Goal: Information Seeking & Learning: Find contact information

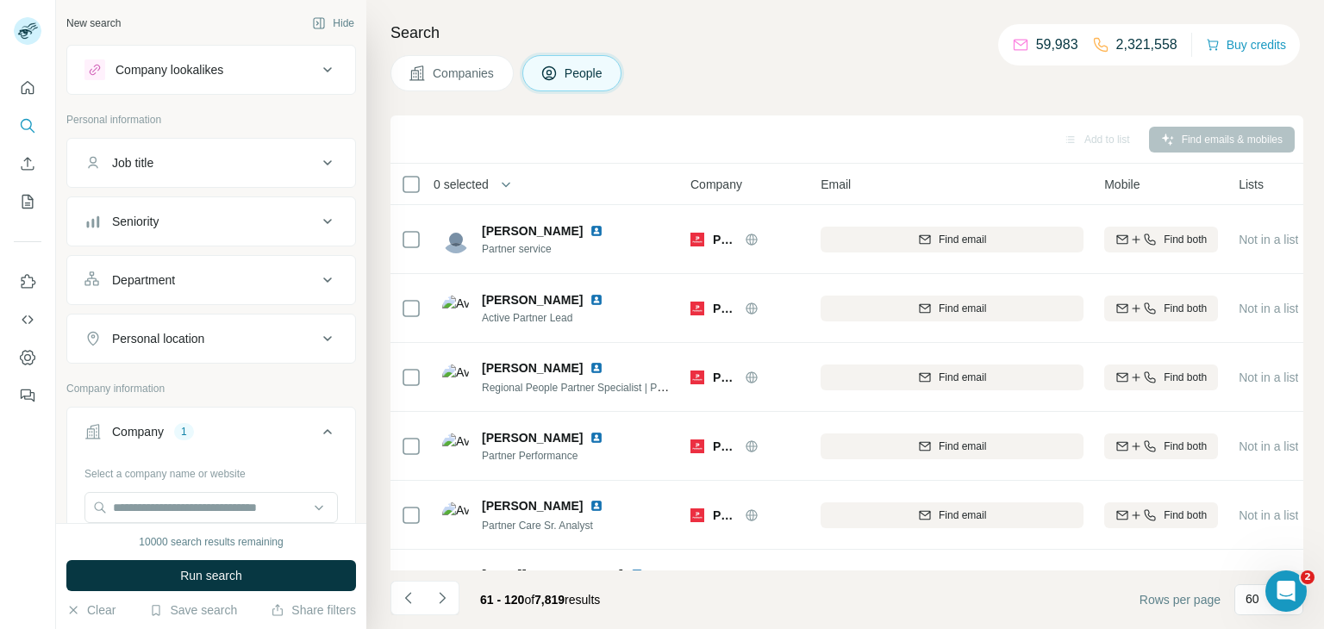
scroll to position [2844, 0]
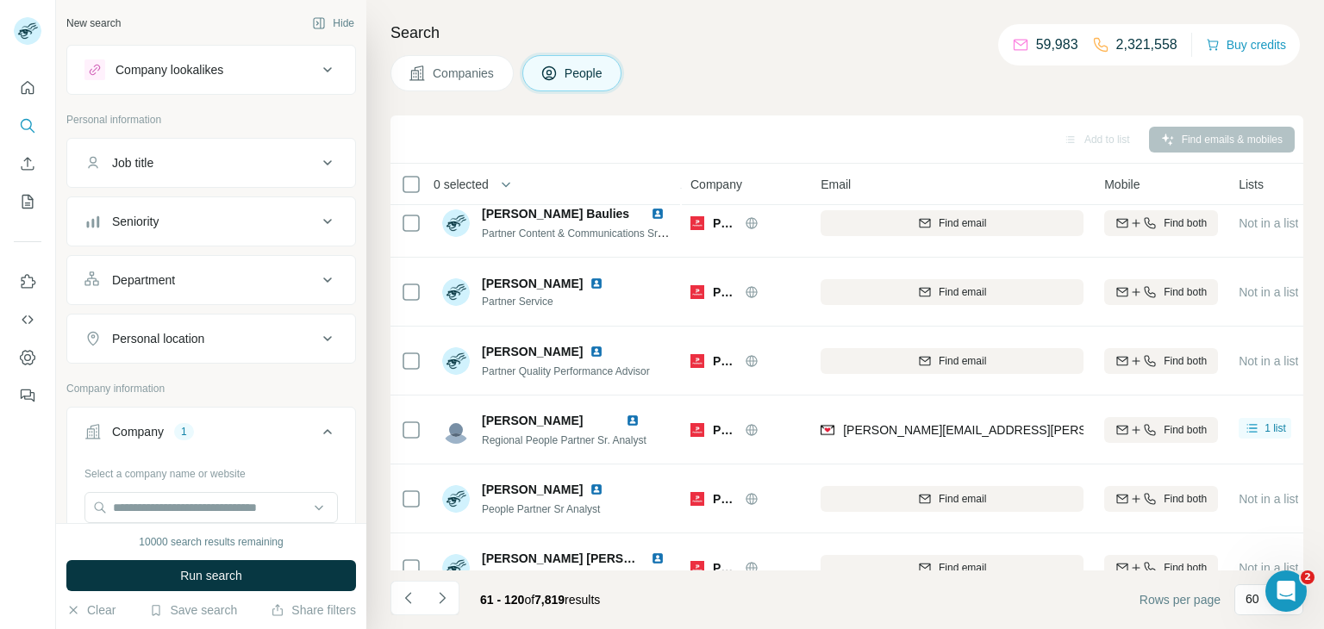
click at [460, 69] on span "Companies" at bounding box center [464, 73] width 63 height 17
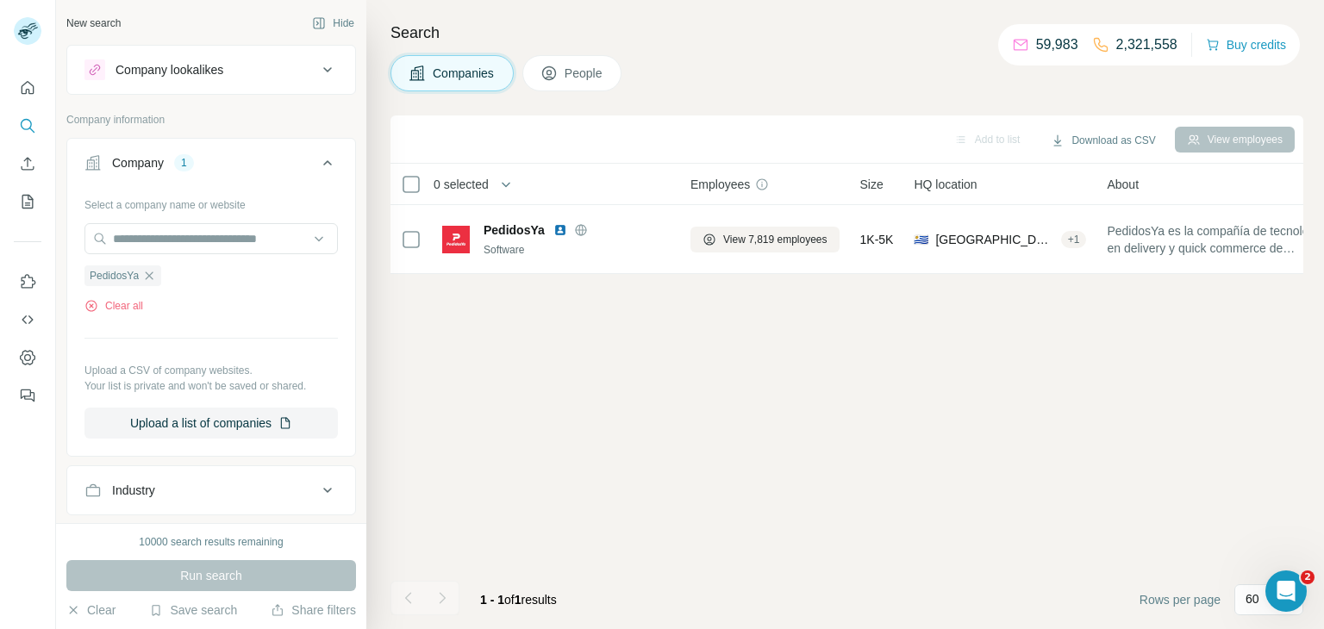
scroll to position [0, 0]
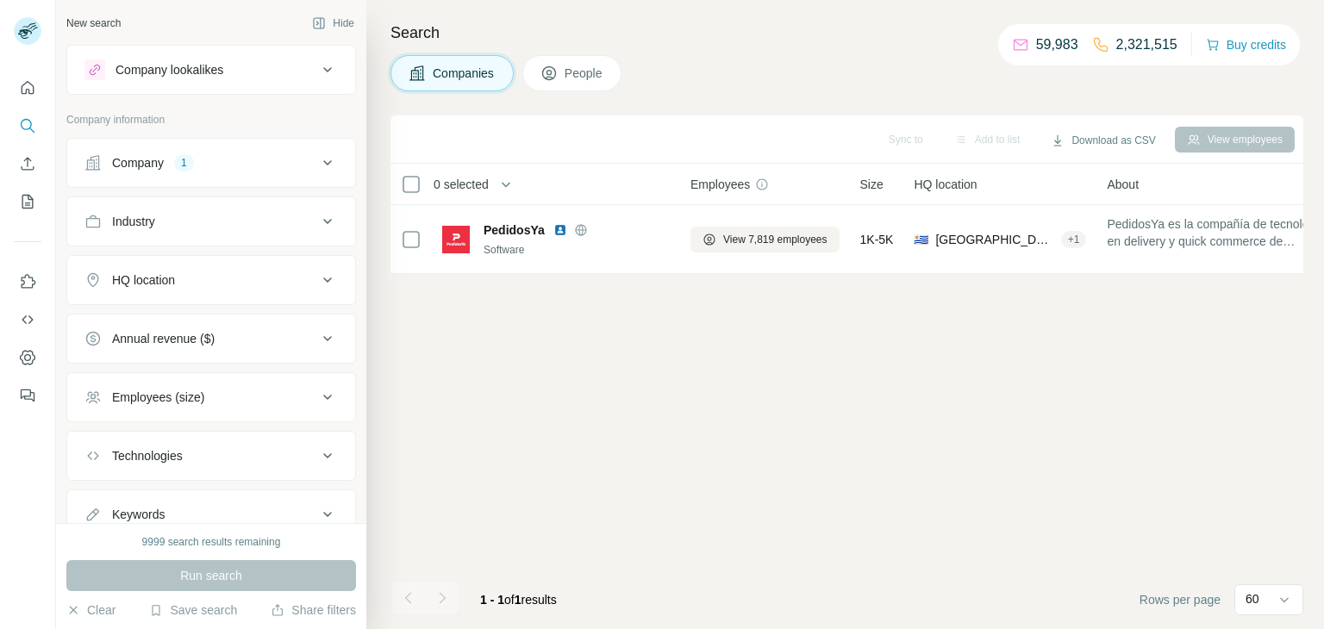
click at [266, 171] on button "Company 1" at bounding box center [211, 162] width 288 height 41
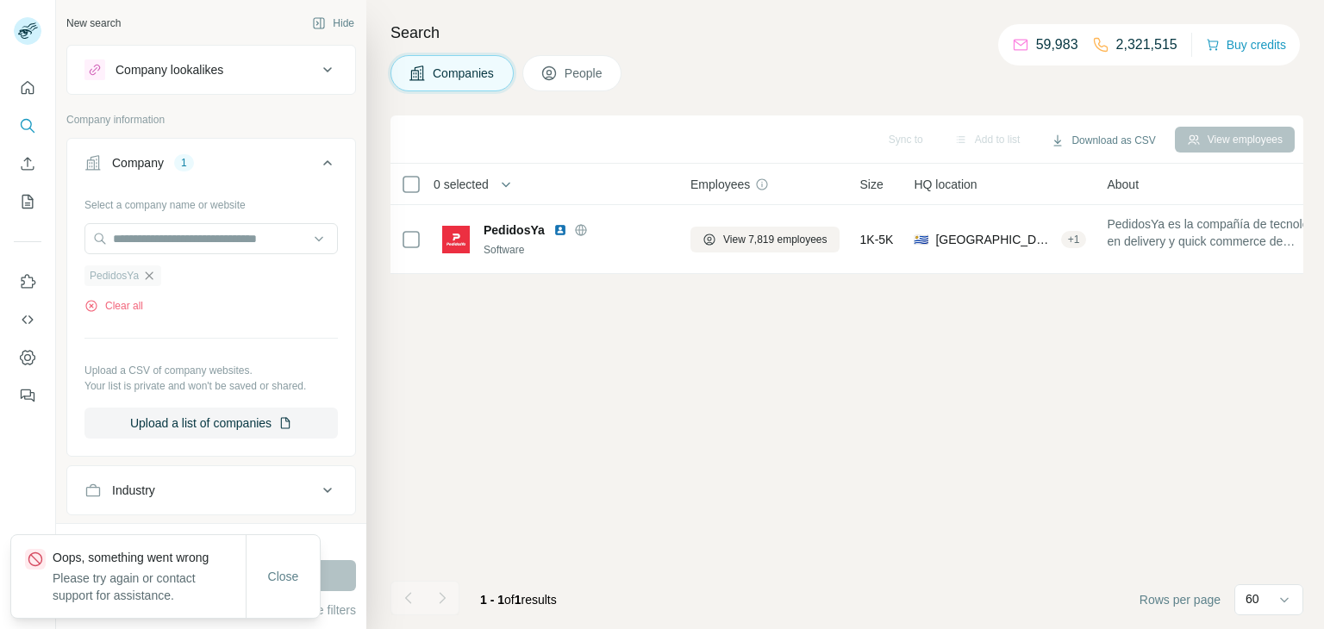
click at [144, 281] on icon "button" at bounding box center [149, 276] width 14 height 14
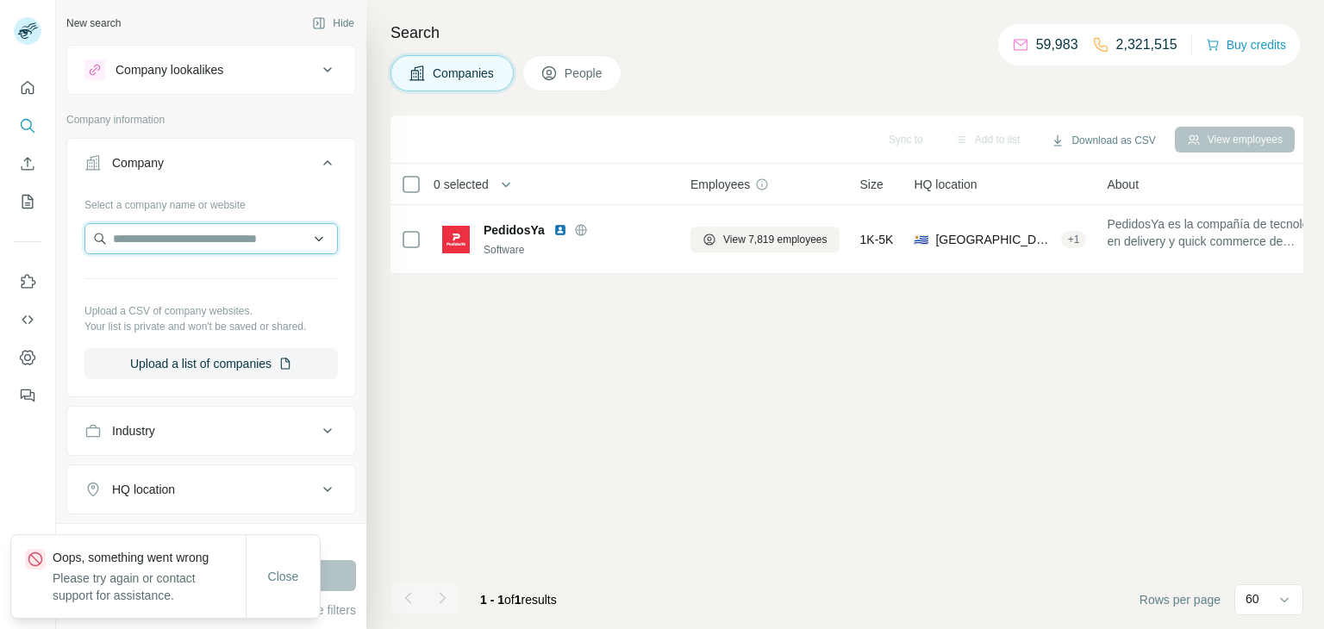
click at [162, 234] on input "text" at bounding box center [210, 238] width 253 height 31
paste input "**********"
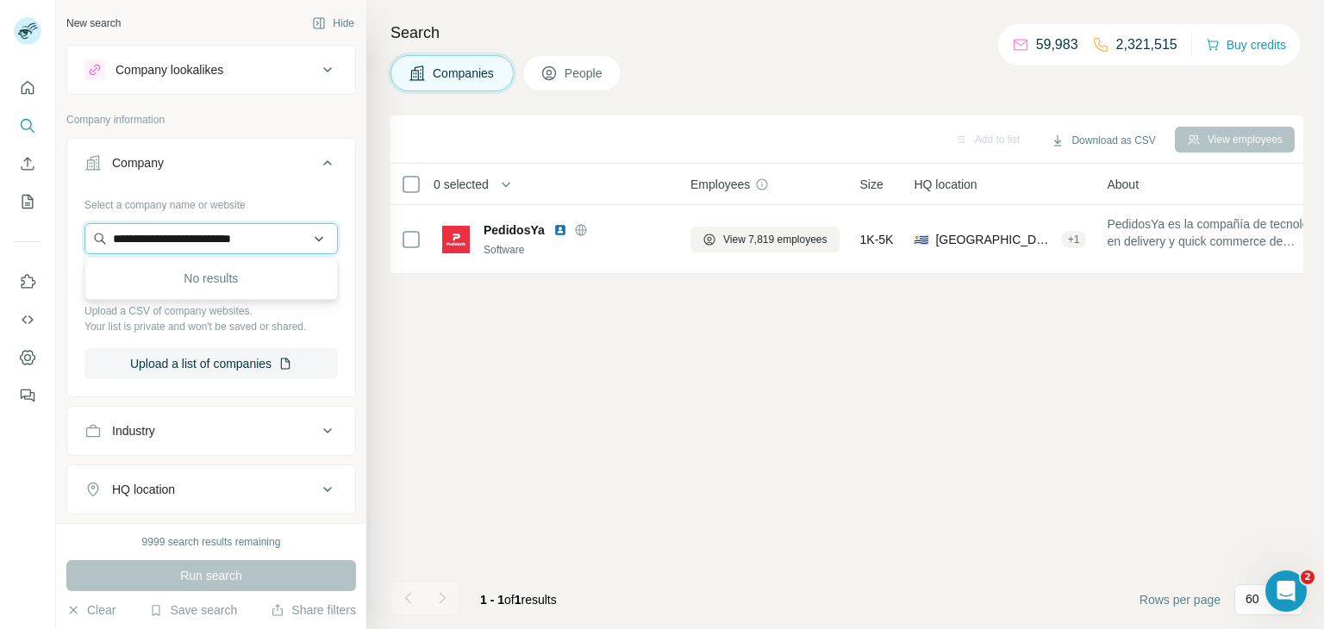
click at [275, 238] on input "**********" at bounding box center [210, 238] width 253 height 31
type input "**********"
click at [246, 579] on div "Run search" at bounding box center [211, 575] width 290 height 31
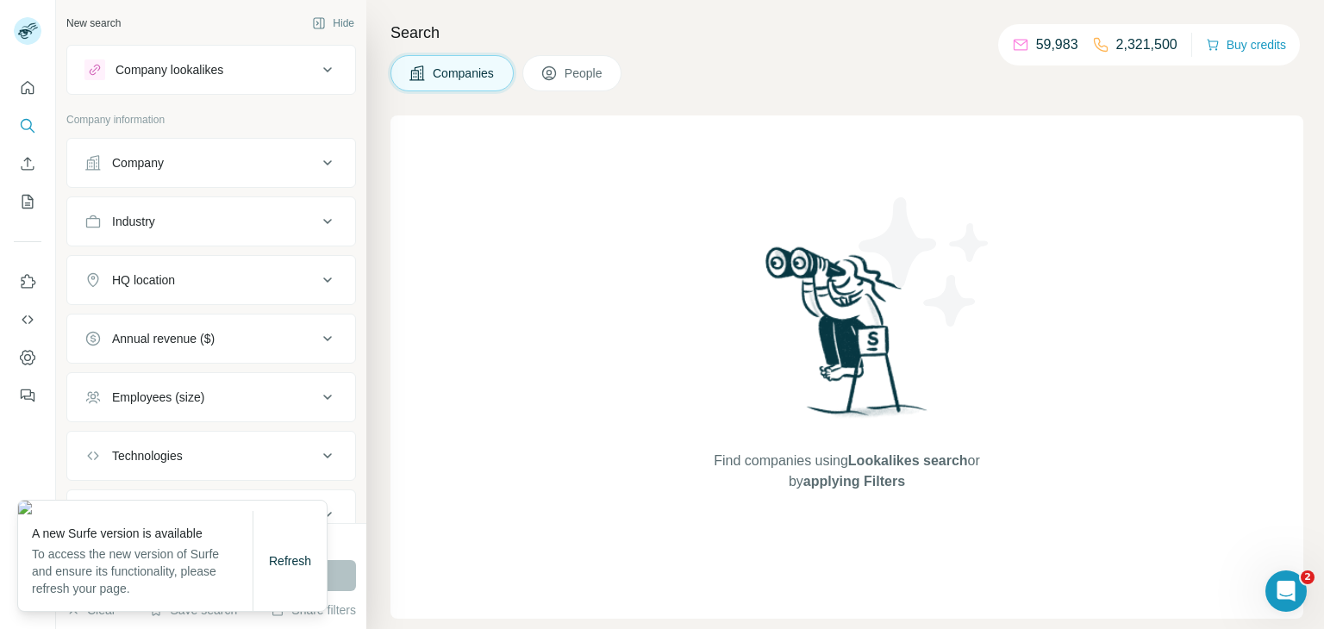
click at [228, 166] on div "Company" at bounding box center [200, 162] width 233 height 17
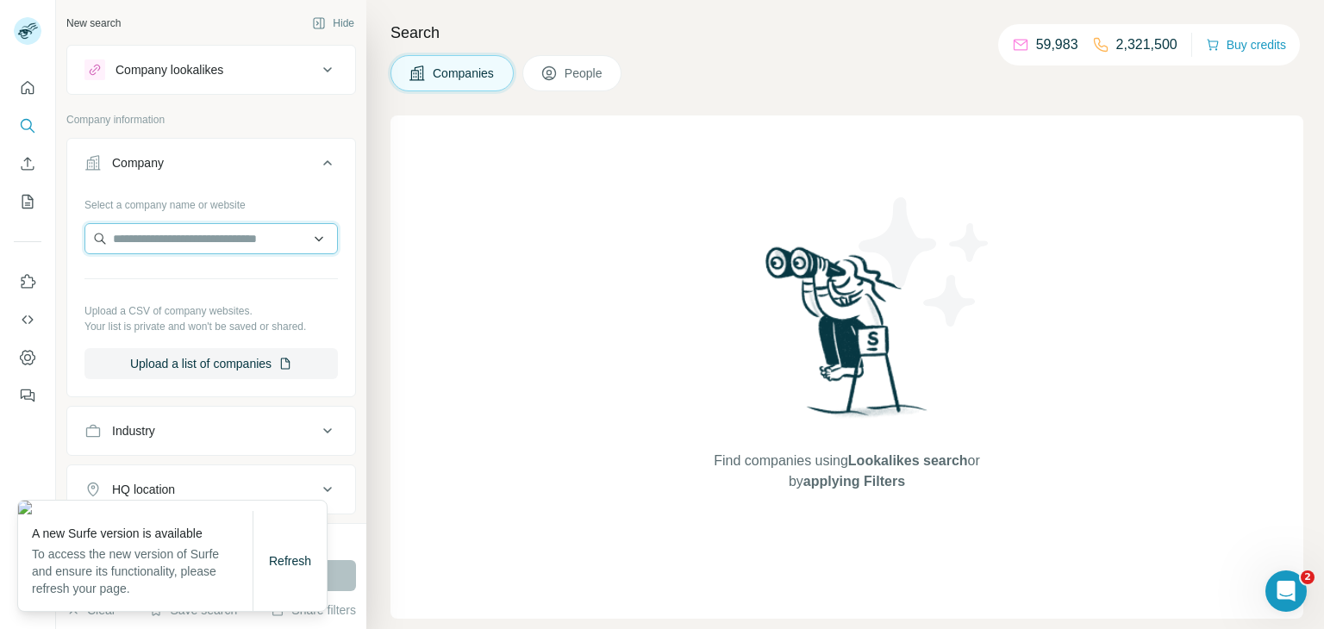
click at [185, 238] on input "text" at bounding box center [210, 238] width 253 height 31
paste input "**********"
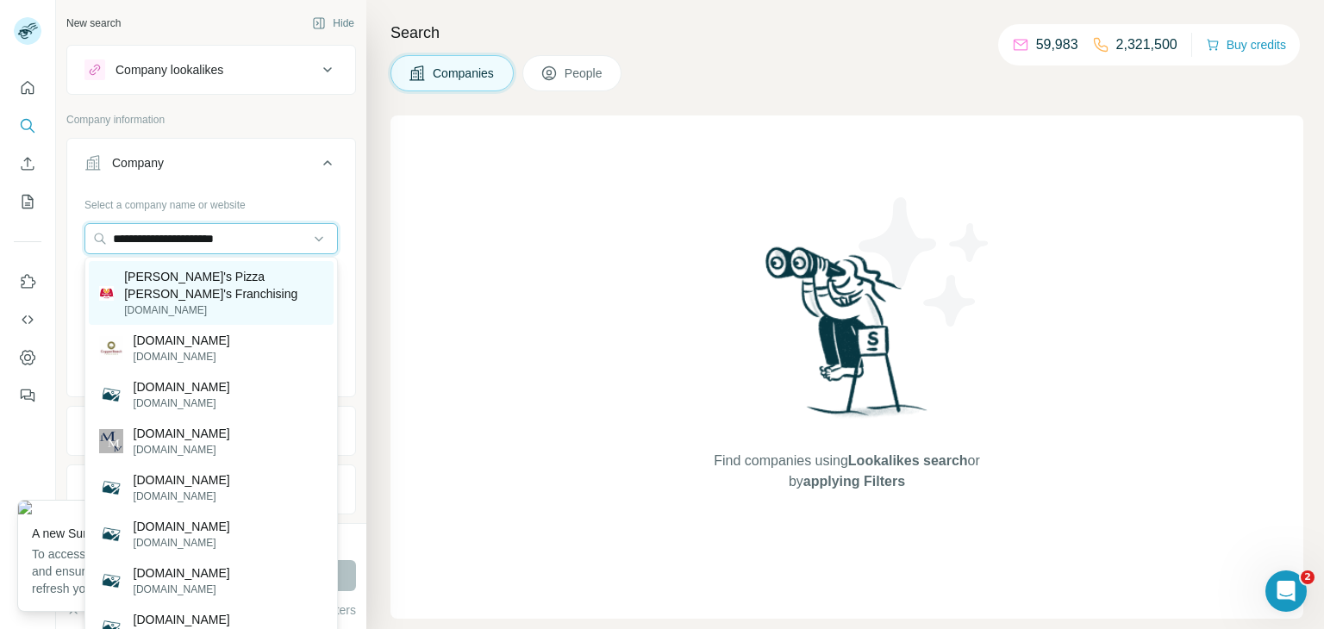
type input "**********"
click at [197, 282] on p "Marco's Pizza Marco's Franchising" at bounding box center [223, 285] width 199 height 34
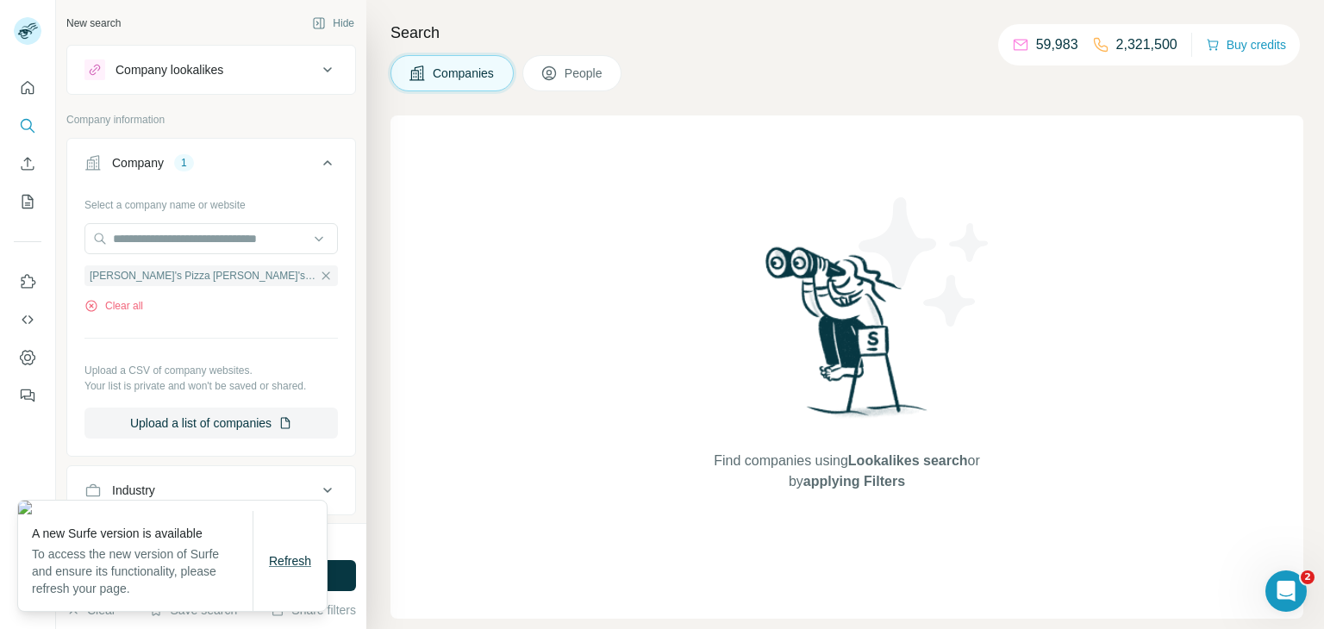
click at [289, 566] on span "Refresh" at bounding box center [290, 561] width 42 height 14
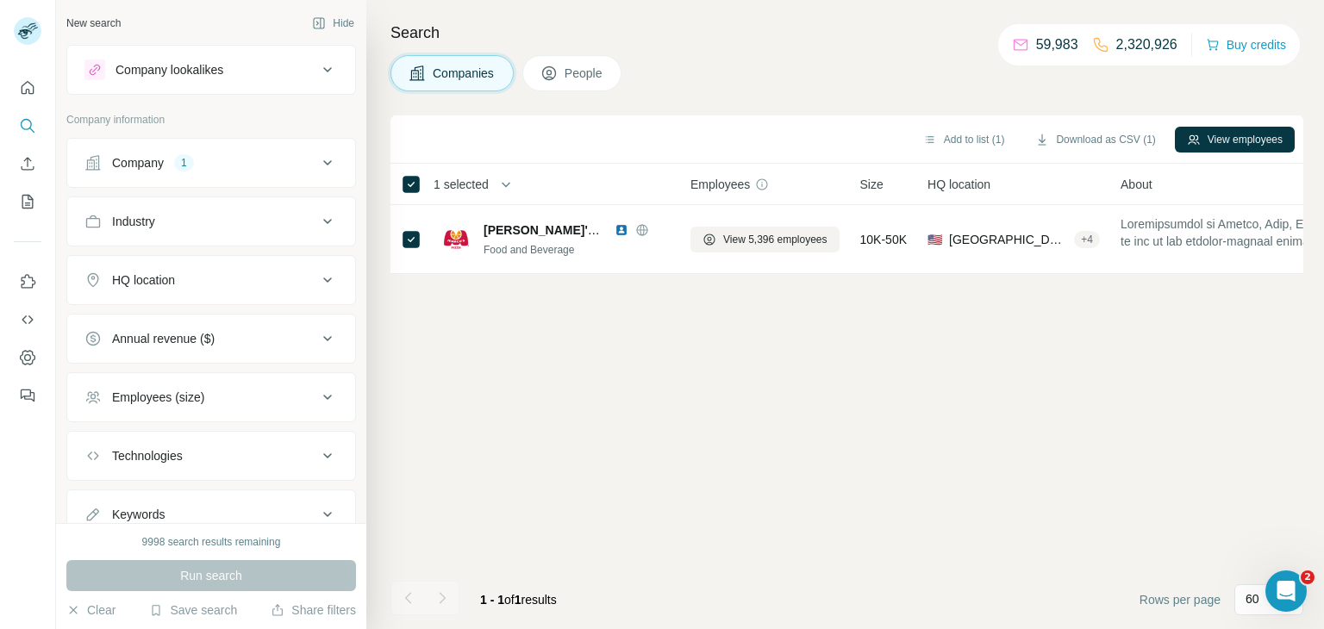
click at [566, 73] on button "People" at bounding box center [572, 73] width 100 height 36
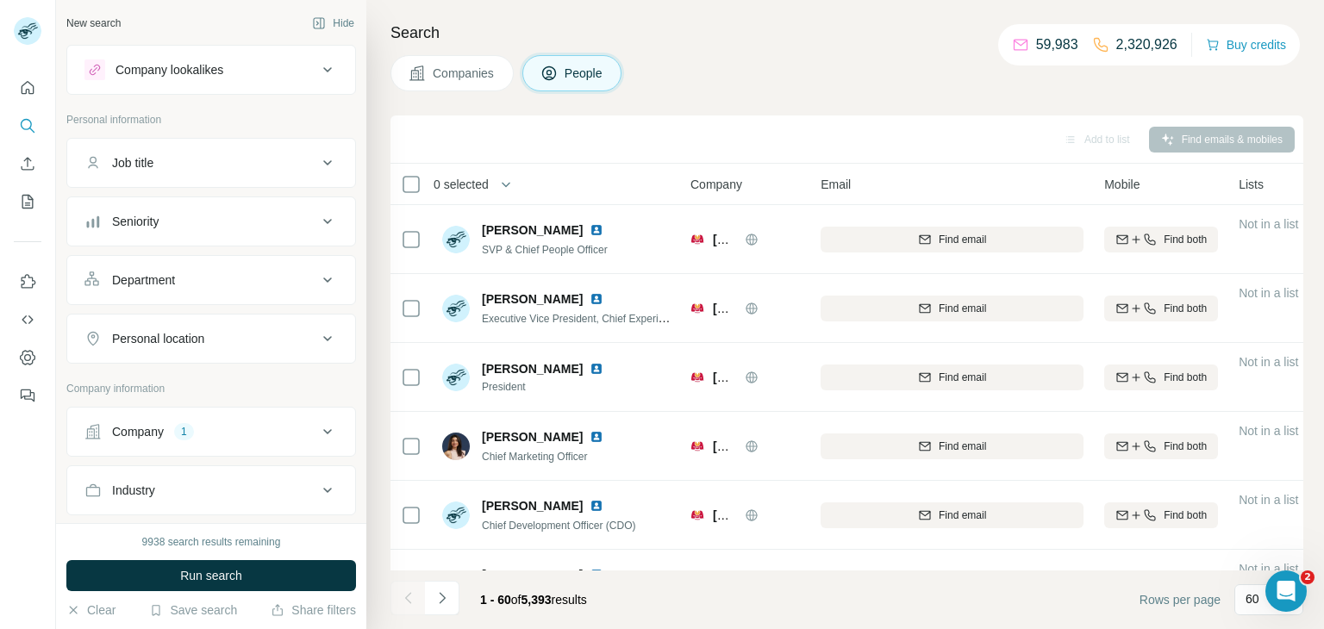
click at [698, 105] on div "Search Companies People Add to list Find emails & mobiles 0 selected People Com…" at bounding box center [845, 314] width 958 height 629
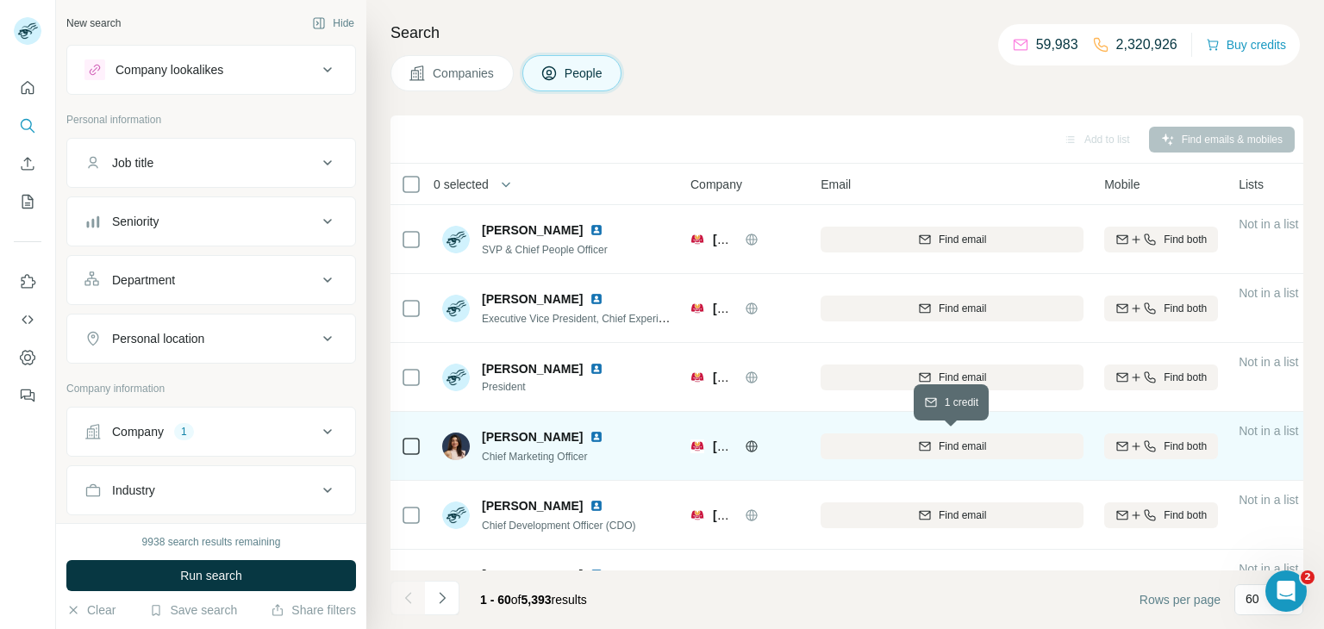
click at [995, 450] on div "Find email" at bounding box center [952, 447] width 263 height 16
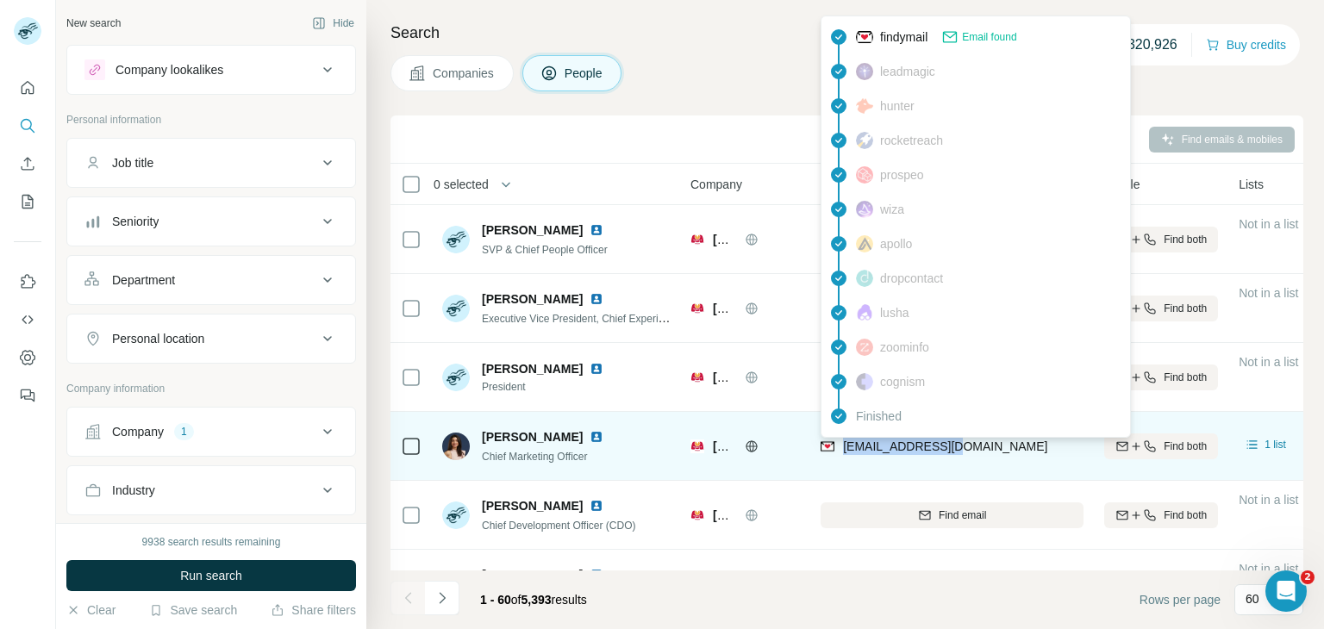
drag, startPoint x: 963, startPoint y: 448, endPoint x: 843, endPoint y: 450, distance: 119.9
click at [843, 450] on div "dlauer@marcos.com" at bounding box center [952, 445] width 263 height 47
copy span "dlauer@marcos.com"
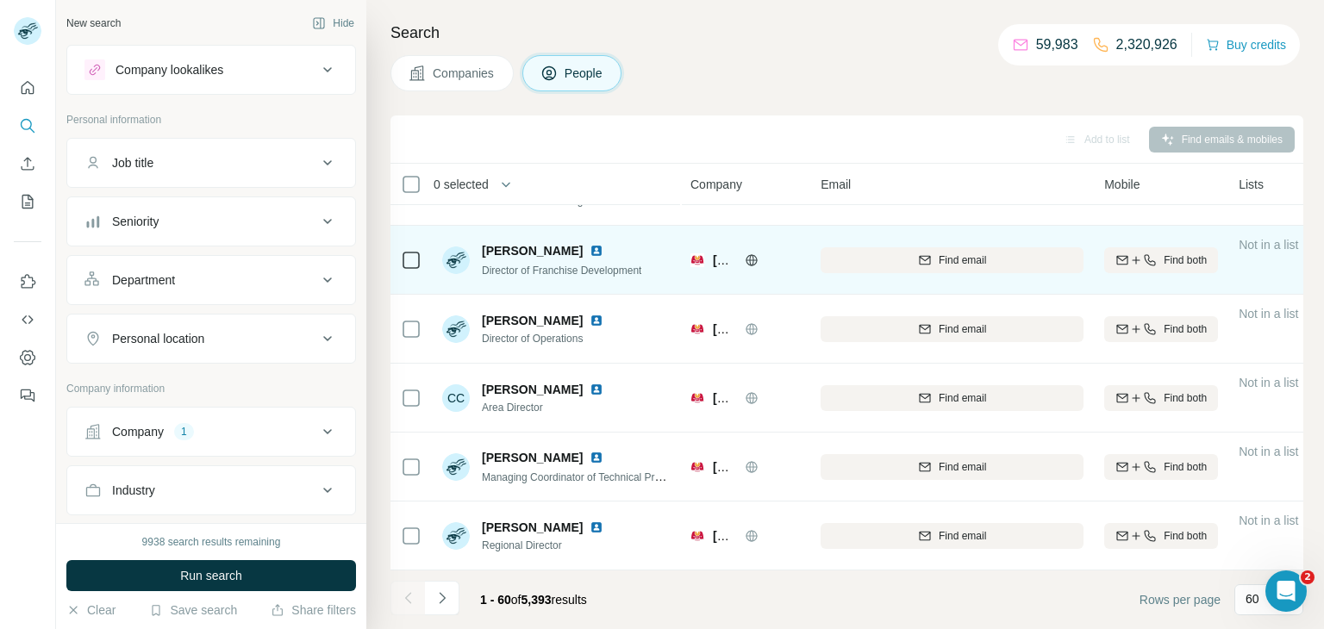
scroll to position [3773, 0]
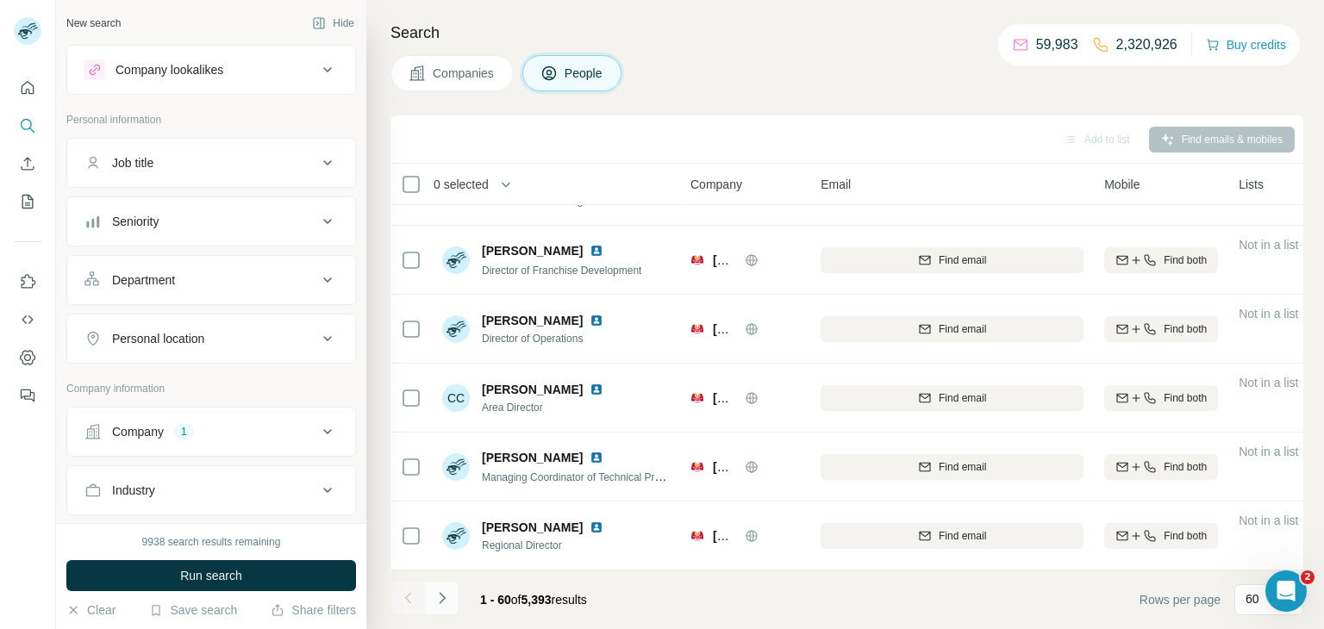
click at [438, 595] on icon "Navigate to next page" at bounding box center [442, 598] width 17 height 17
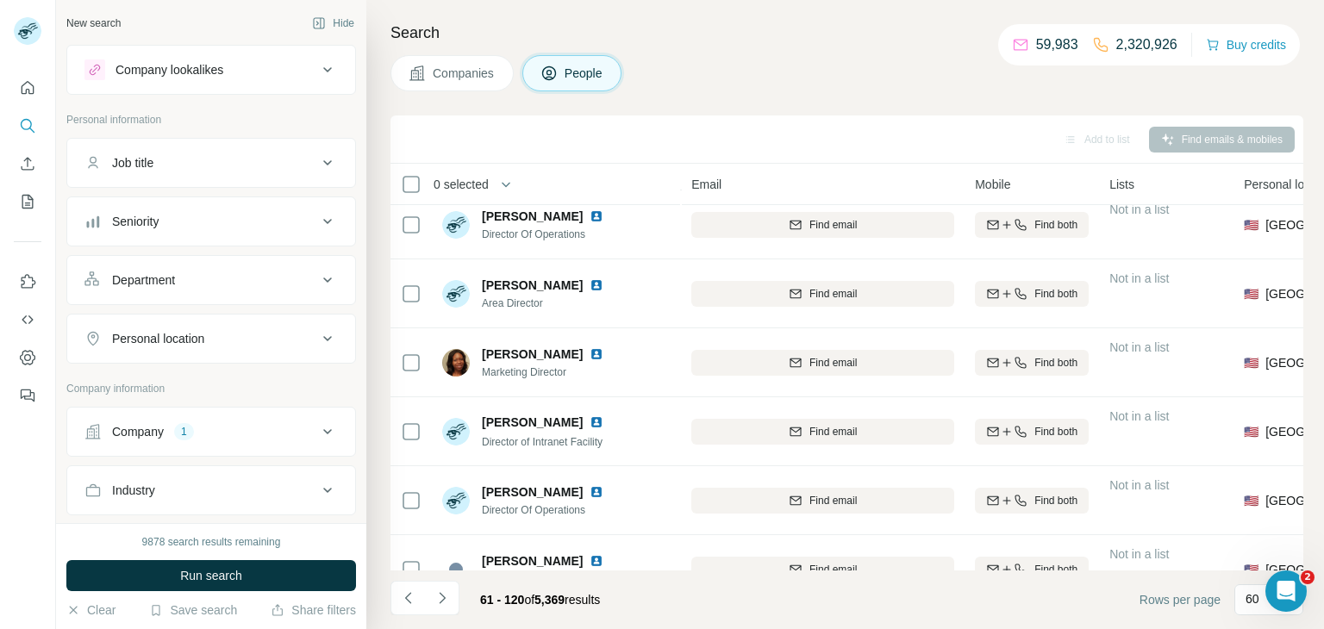
scroll to position [489, 129]
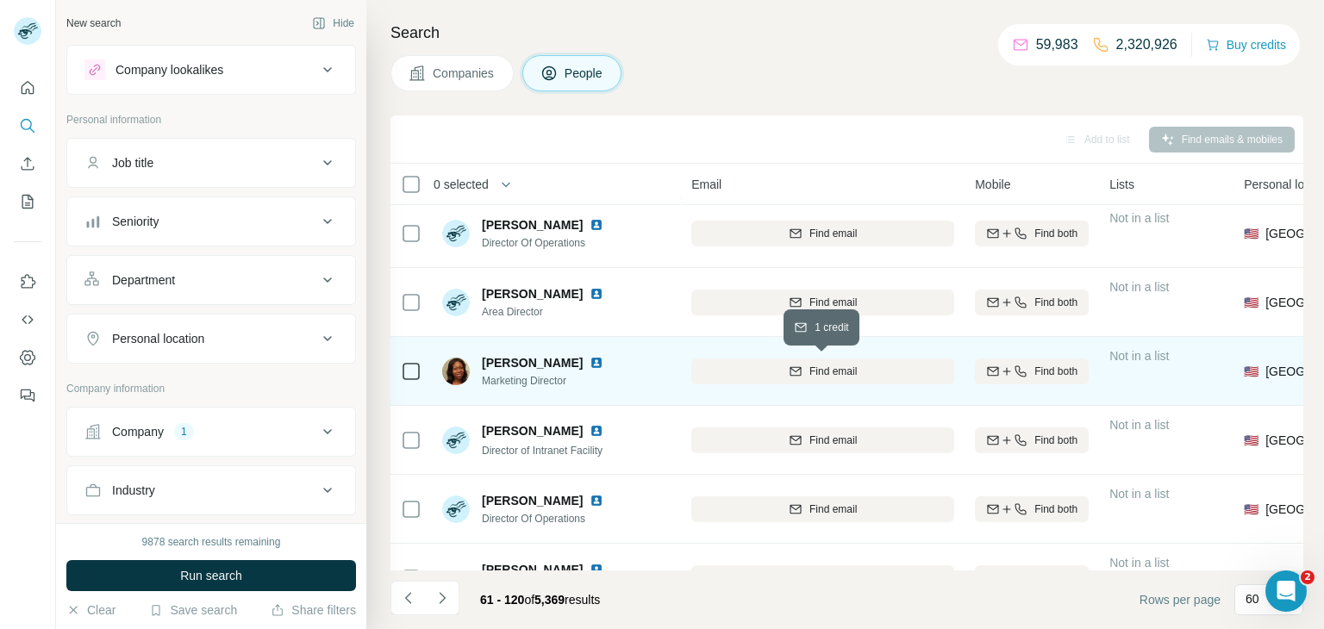
click at [827, 373] on span "Find email" at bounding box center [833, 372] width 47 height 16
click at [827, 373] on div "Finding email" at bounding box center [822, 370] width 263 height 47
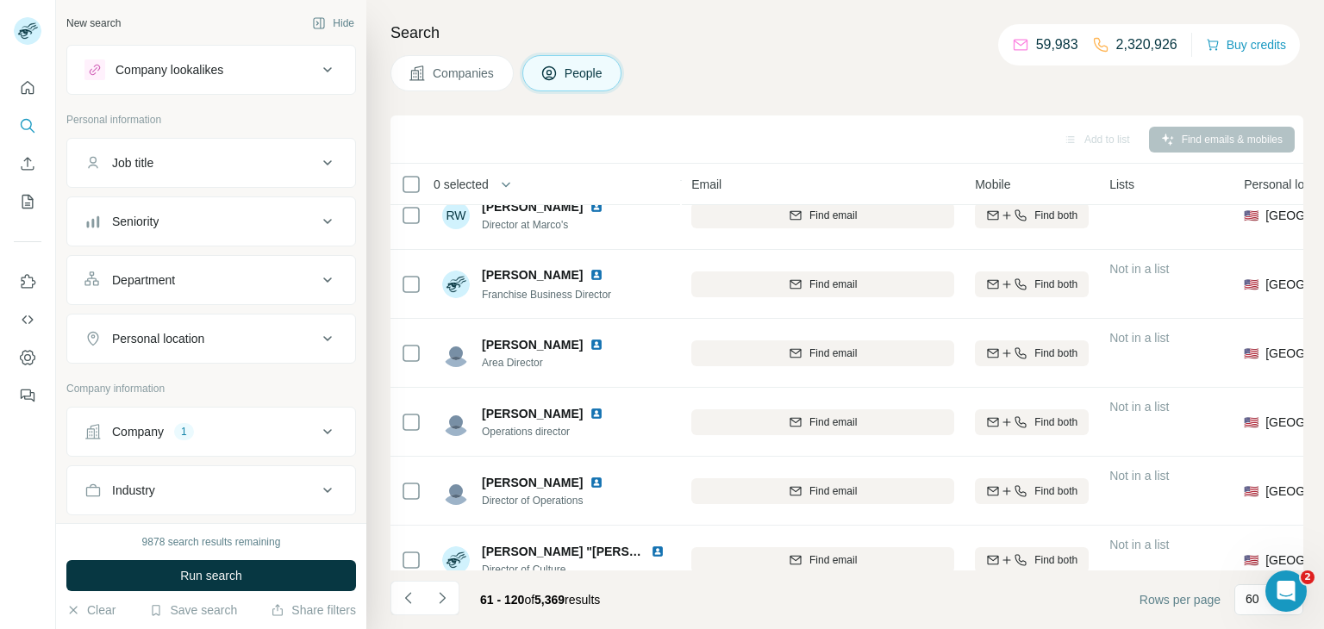
scroll to position [3773, 129]
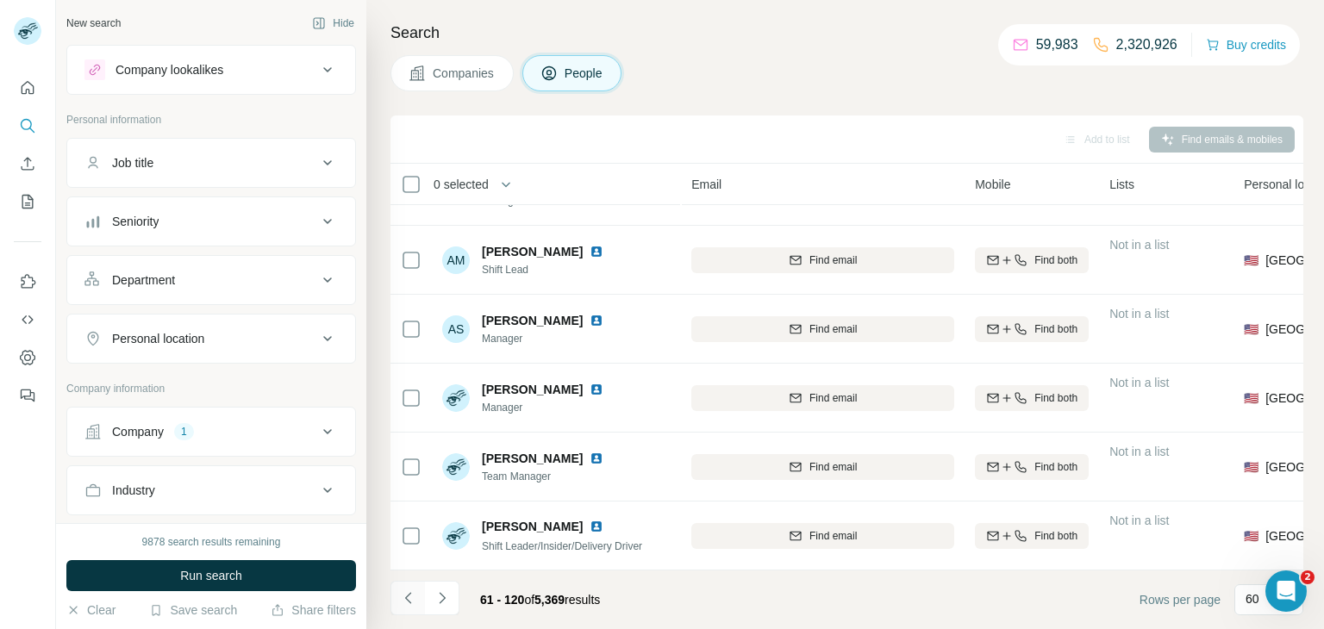
click at [411, 594] on icon "Navigate to previous page" at bounding box center [408, 598] width 17 height 17
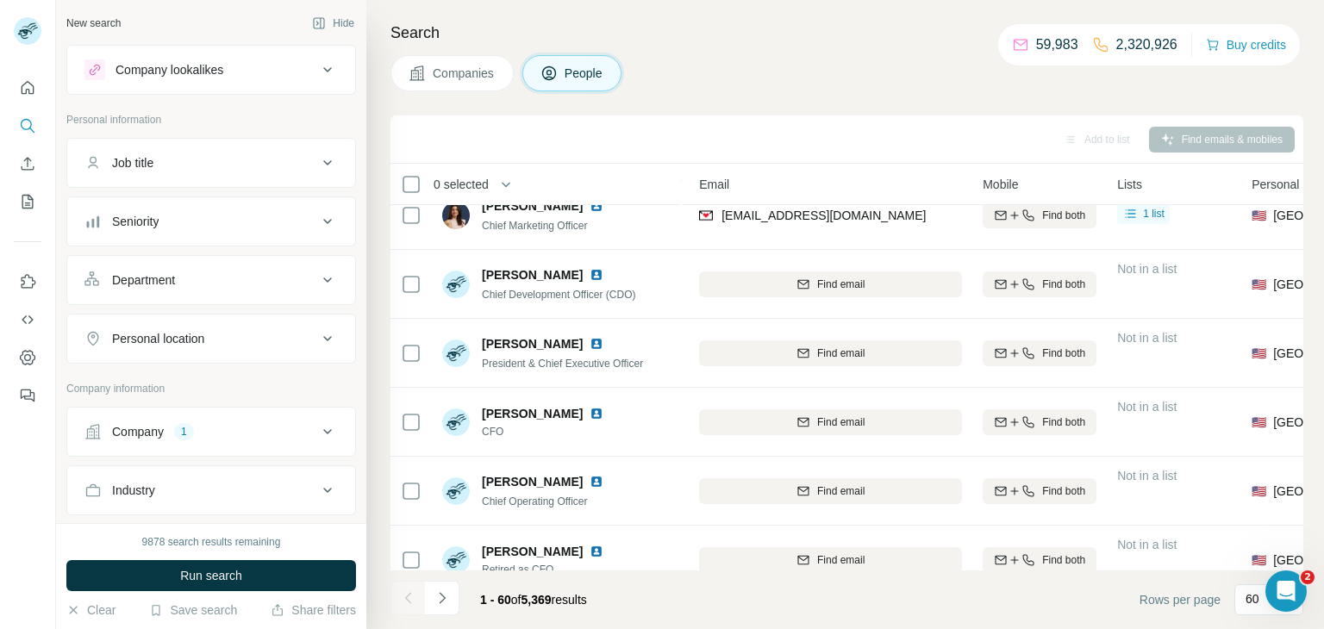
scroll to position [0, 122]
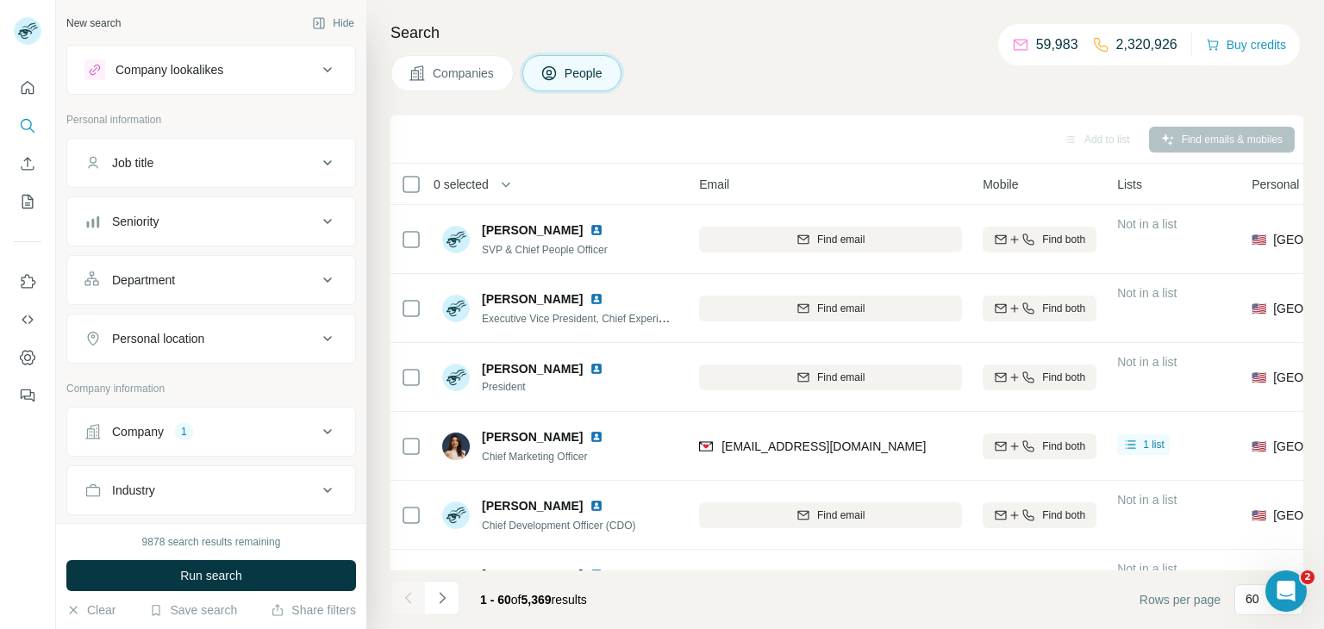
click at [456, 81] on span "Companies" at bounding box center [464, 73] width 63 height 17
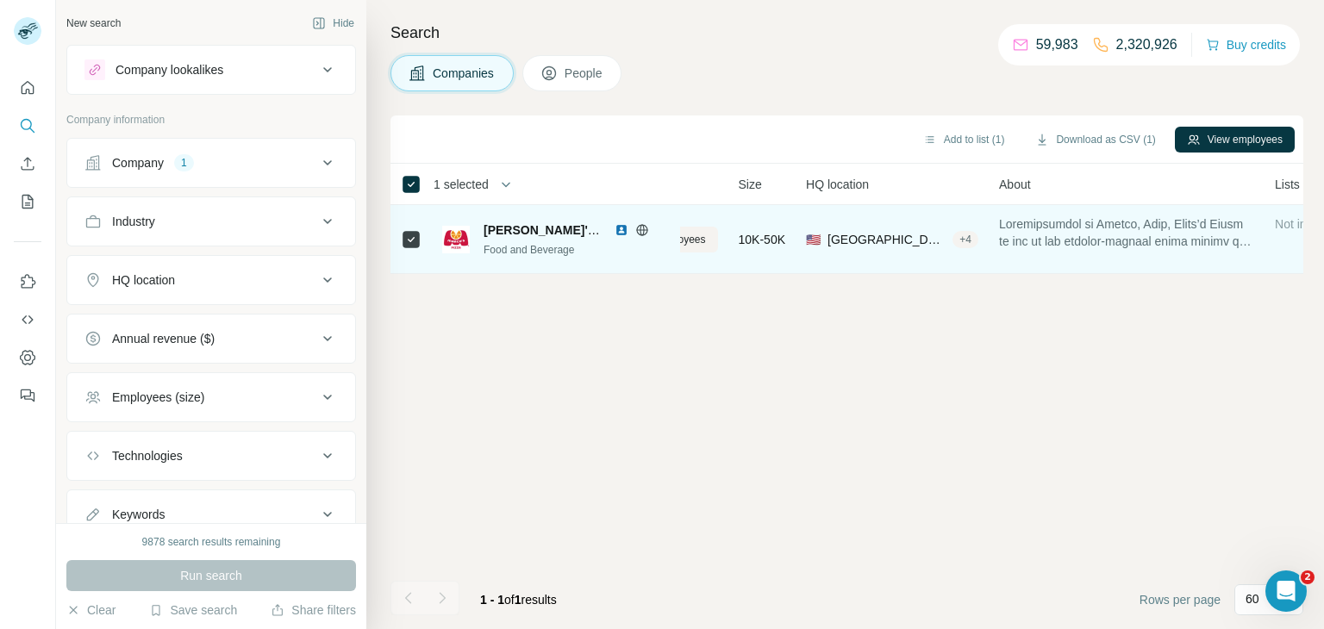
click at [971, 246] on div "+ 4" at bounding box center [966, 240] width 26 height 16
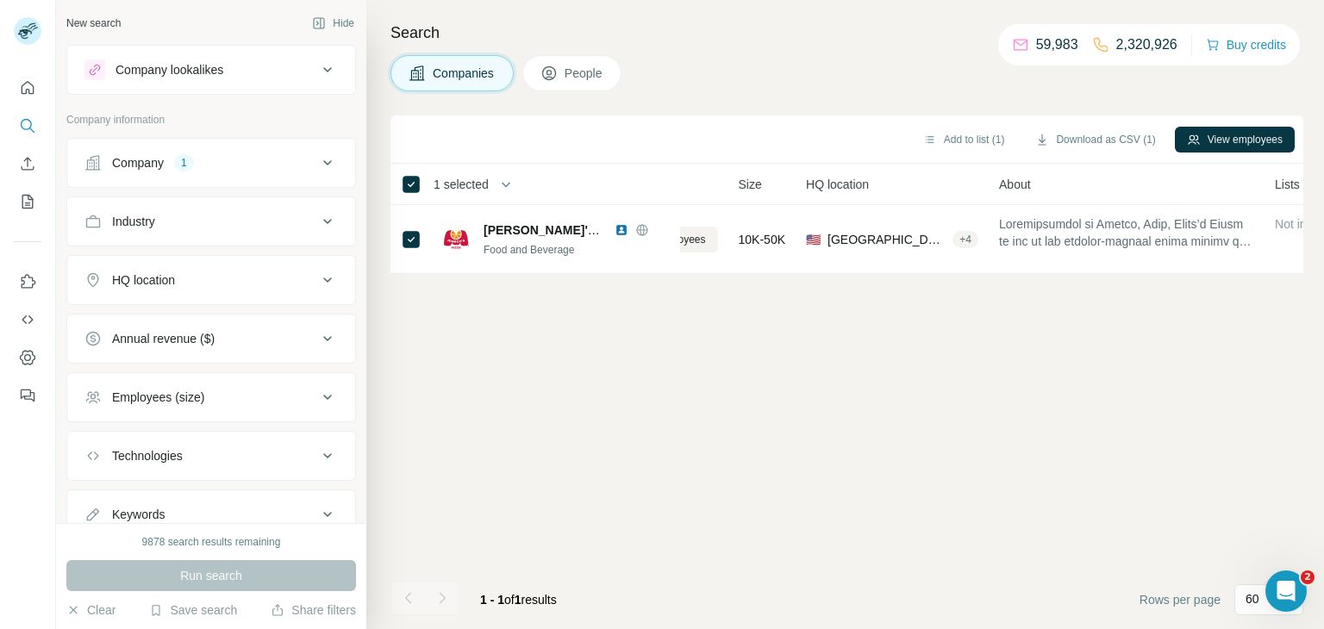
click at [732, 414] on div "Add to list (1) Download as CSV (1) View employees 1 selected Companies Employe…" at bounding box center [847, 373] width 913 height 514
click at [511, 144] on div "Add to list (1) Download as CSV (1) View employees" at bounding box center [847, 139] width 896 height 30
click at [325, 164] on icon at bounding box center [327, 163] width 21 height 21
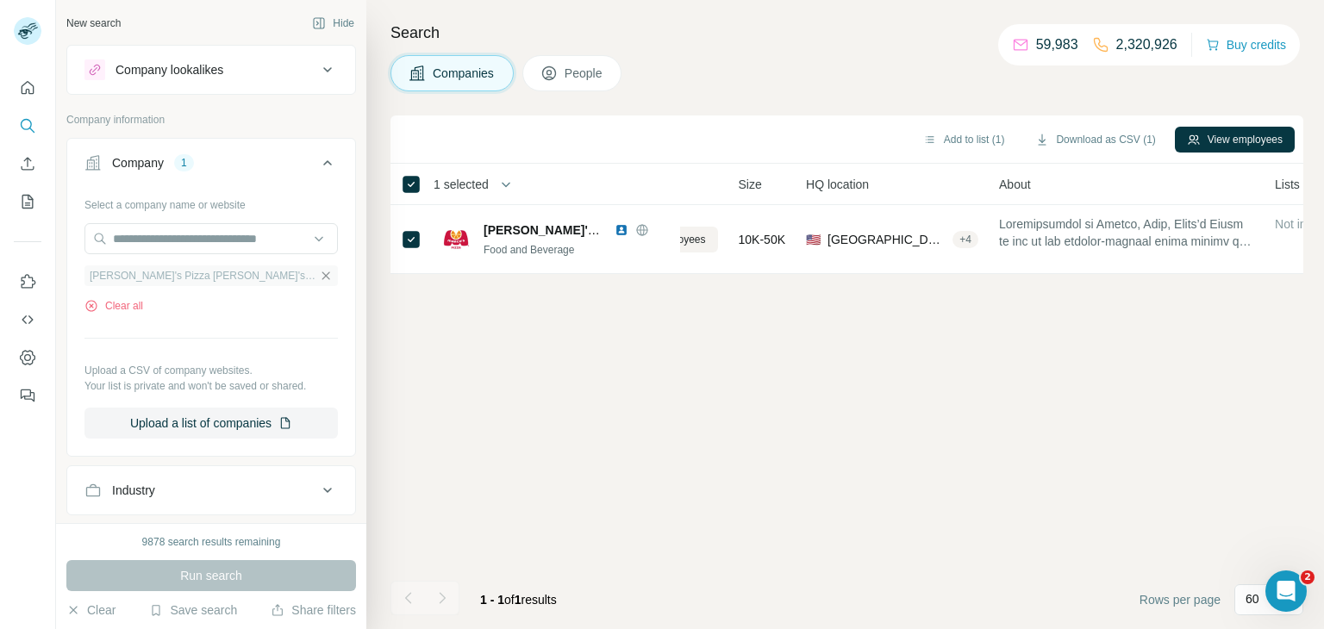
click at [322, 273] on icon "button" at bounding box center [326, 276] width 8 height 8
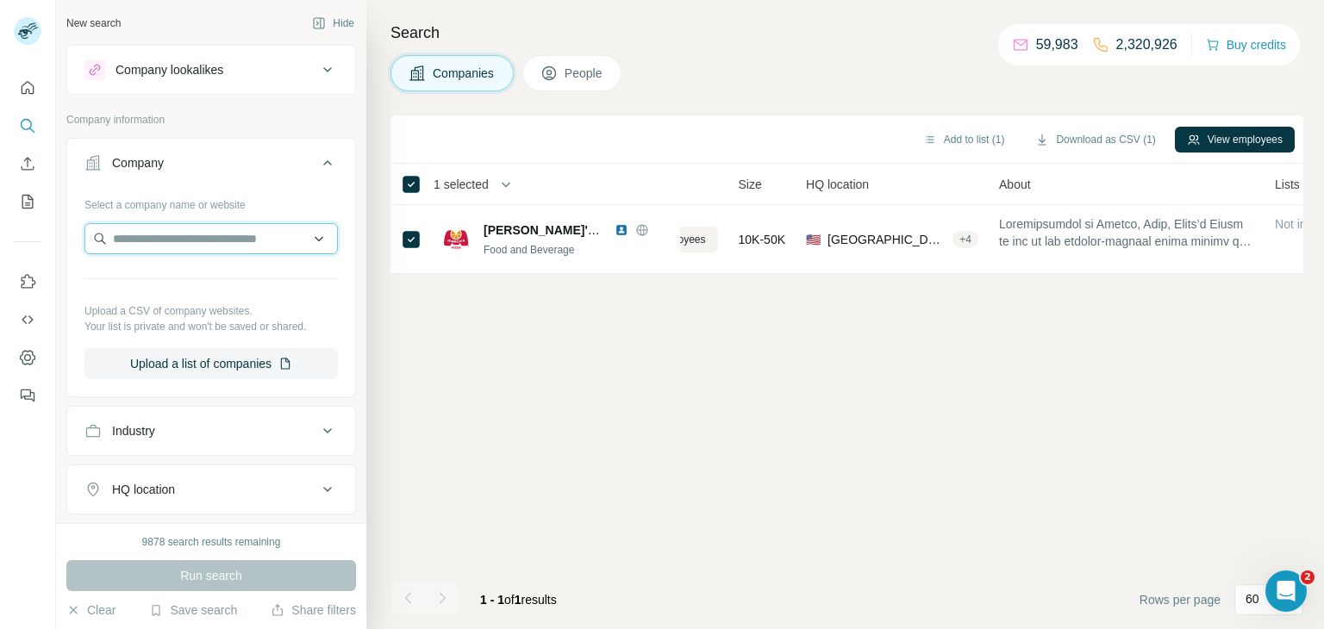
click at [257, 242] on input "text" at bounding box center [210, 238] width 253 height 31
paste input "**********"
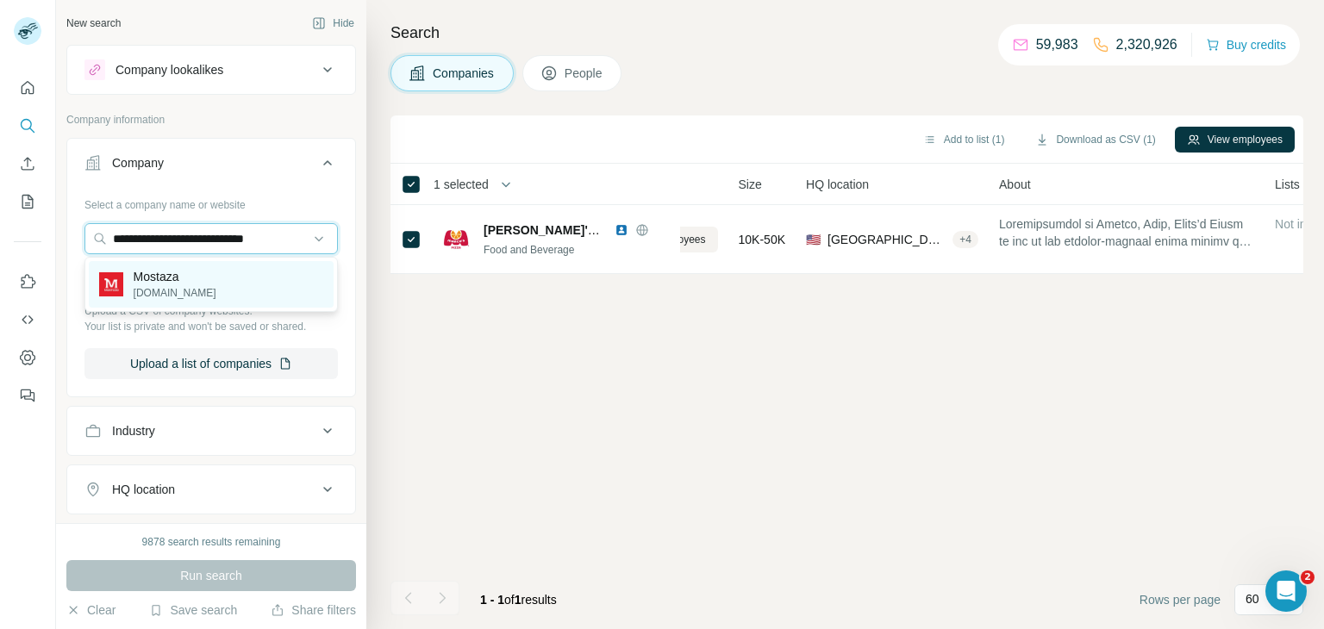
type input "**********"
click at [216, 289] on p "mostazaweb.com.ar" at bounding box center [175, 293] width 83 height 16
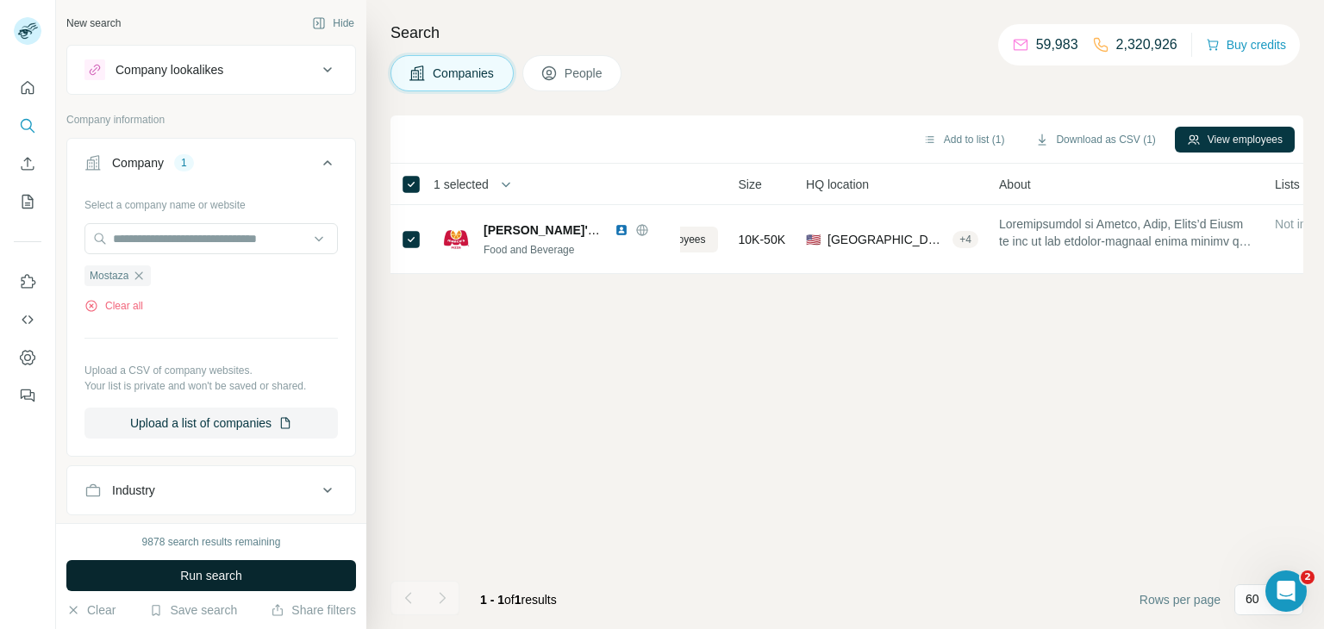
click at [283, 585] on button "Run search" at bounding box center [211, 575] width 290 height 31
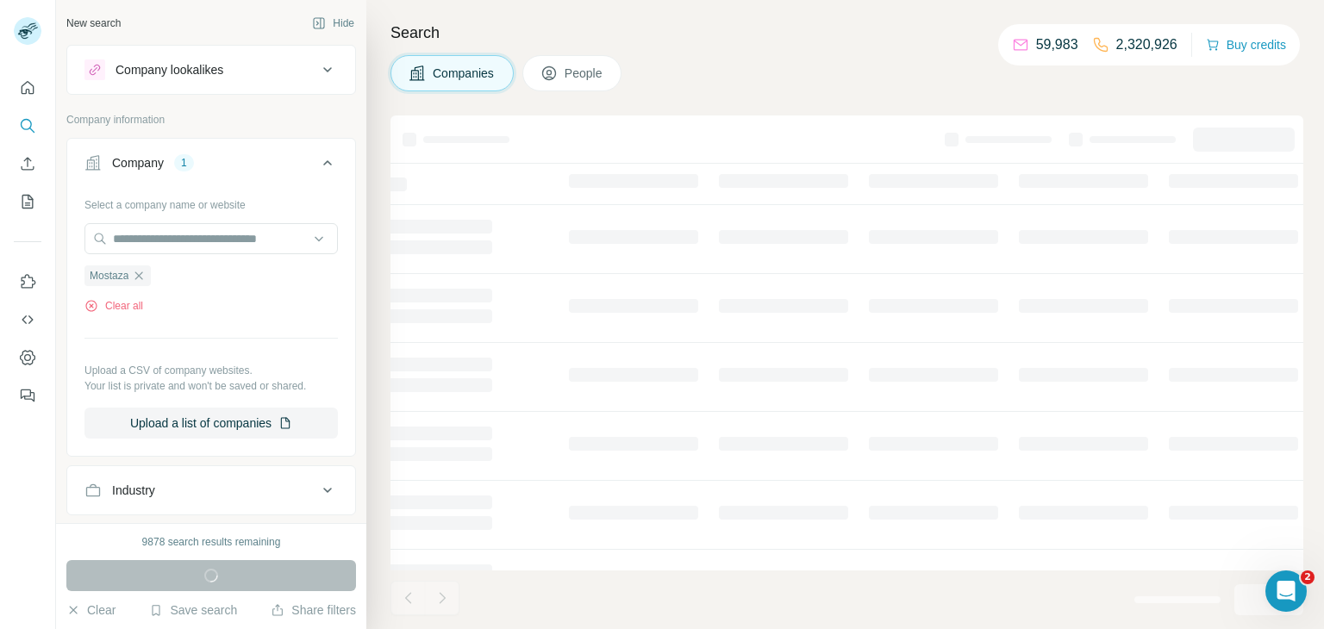
click at [283, 585] on div "Run search" at bounding box center [211, 575] width 290 height 31
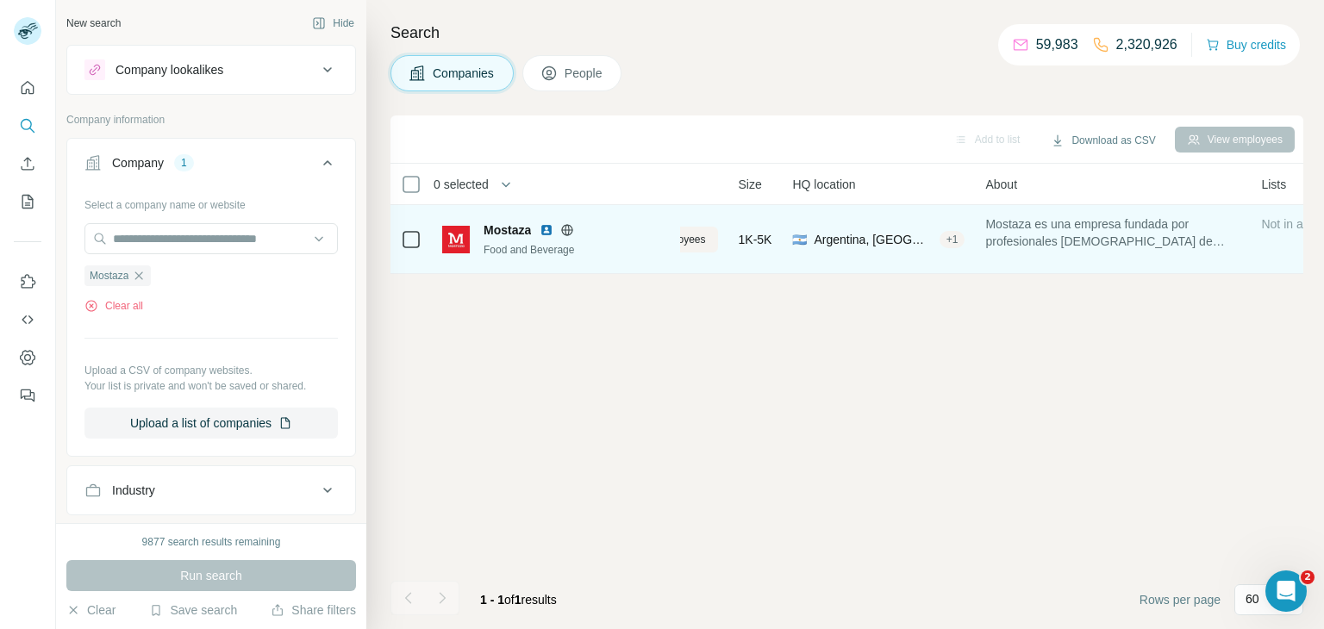
click at [524, 228] on span "Mostaza" at bounding box center [507, 230] width 47 height 17
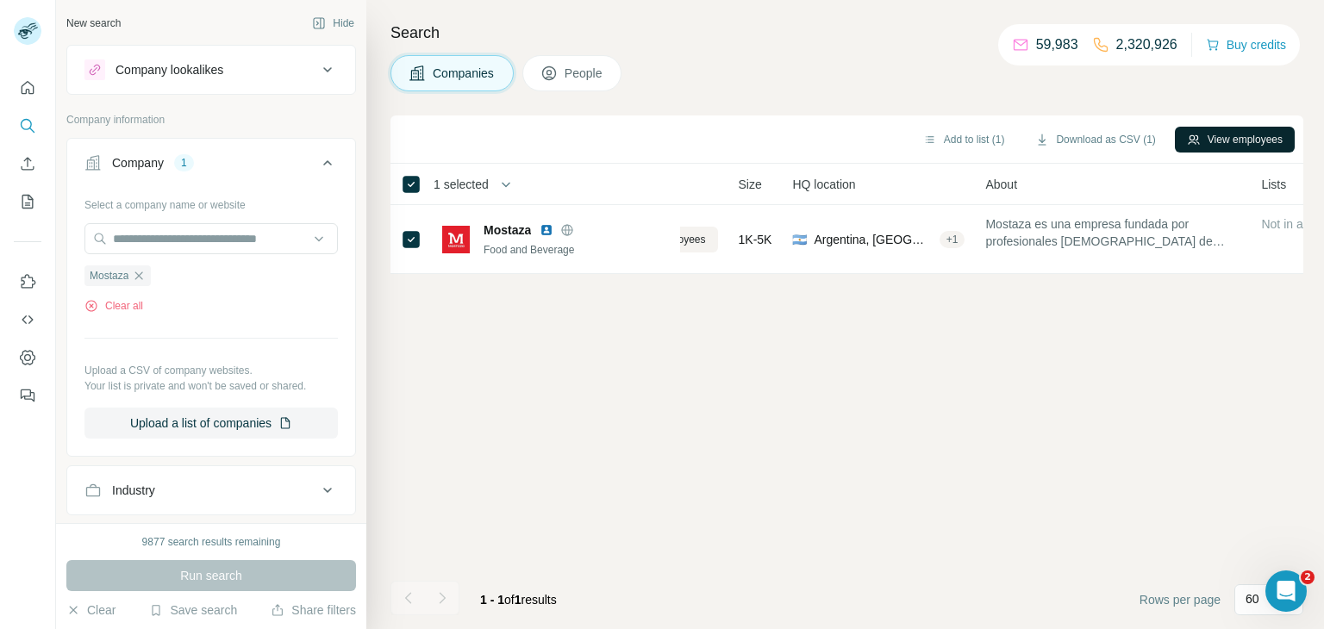
click at [1217, 141] on button "View employees" at bounding box center [1235, 140] width 120 height 26
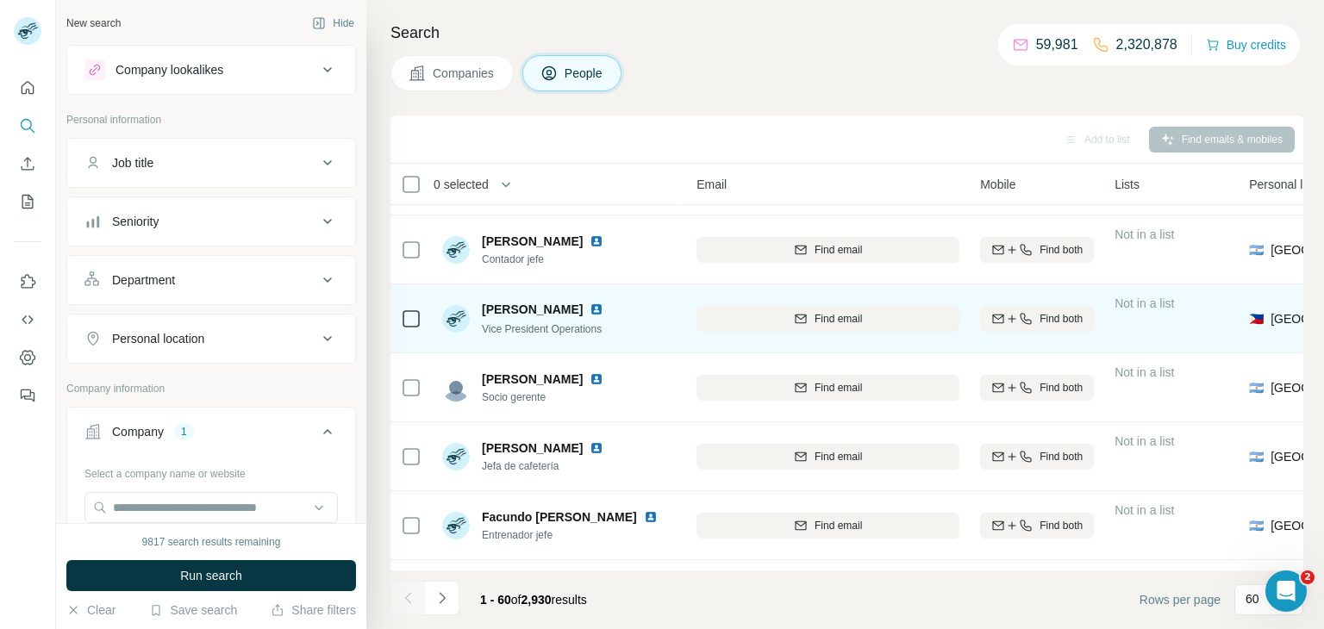
scroll to position [0, 124]
